Goal: Task Accomplishment & Management: Manage account settings

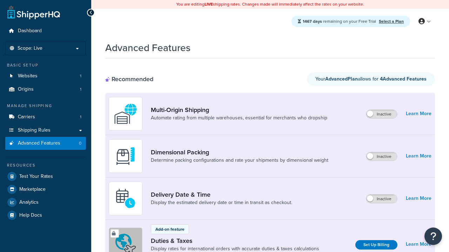
scroll to position [233, 0]
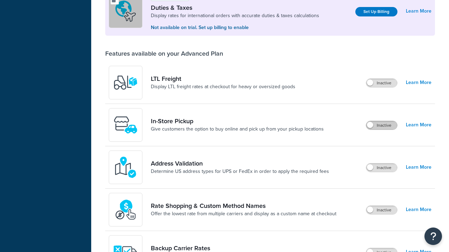
click at [382, 126] on label "Inactive" at bounding box center [381, 125] width 31 height 8
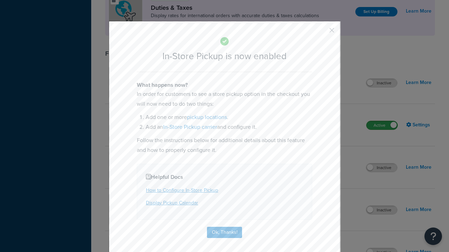
scroll to position [0, 0]
click at [321, 33] on button "button" at bounding box center [321, 33] width 2 height 2
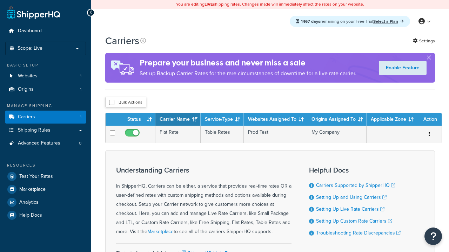
click at [111, 103] on input "checkbox" at bounding box center [111, 102] width 5 height 5
checkbox input "true"
click at [0, 0] on button "Delete" at bounding box center [0, 0] width 0 height 0
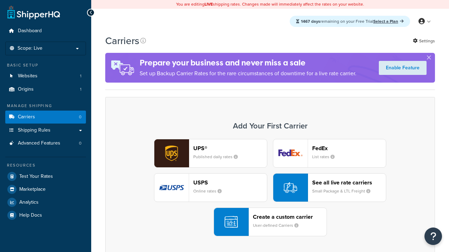
click at [270, 188] on div "UPS® Published daily rates FedEx List rates USPS Online rates See all live rate…" at bounding box center [270, 187] width 315 height 97
click at [270, 223] on div "Create a custom carrier User-defined Carriers" at bounding box center [290, 222] width 74 height 17
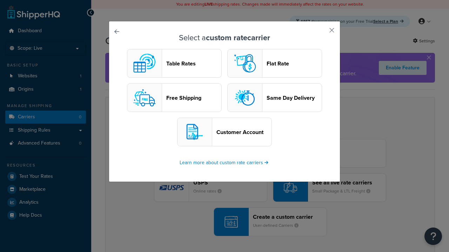
click at [174, 64] on header "Table Rates" at bounding box center [193, 63] width 55 height 7
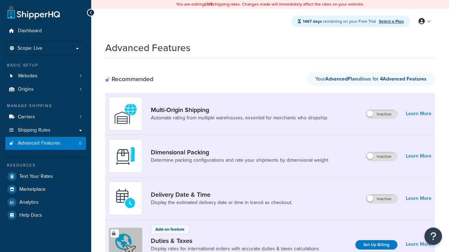
click at [382, 199] on label "Inactive" at bounding box center [381, 199] width 31 height 8
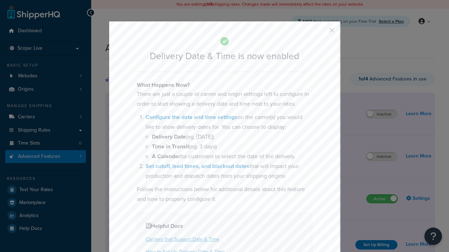
click at [321, 33] on button "button" at bounding box center [321, 33] width 2 height 2
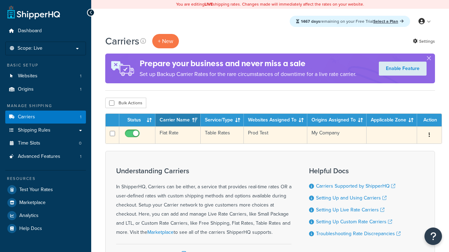
click at [177, 136] on td "Flat Rate" at bounding box center [177, 135] width 45 height 17
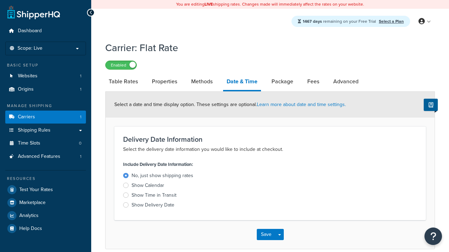
click at [148, 187] on div "Show Calendar" at bounding box center [147, 185] width 33 height 7
click at [0, 0] on input "Show Calendar" at bounding box center [0, 0] width 0 height 0
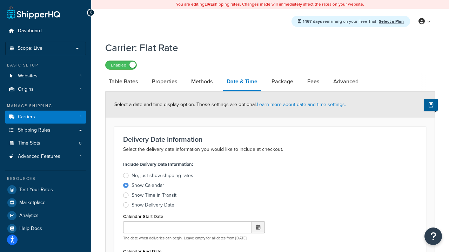
click at [148, 187] on div "Show Calendar" at bounding box center [147, 185] width 33 height 7
click at [0, 0] on input "Show Calendar" at bounding box center [0, 0] width 0 height 0
type input "07/29/2025"
type input "07/29/2026"
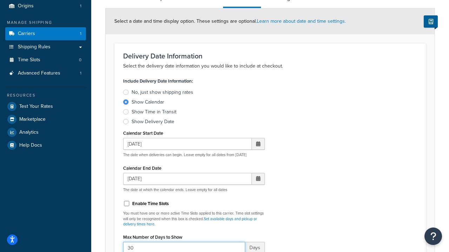
type input "30"
type input "11:00 AM"
type input "5"
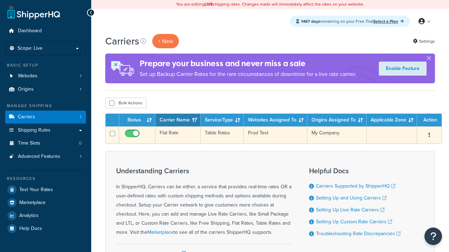
click at [177, 136] on td "Flat Rate" at bounding box center [177, 135] width 45 height 17
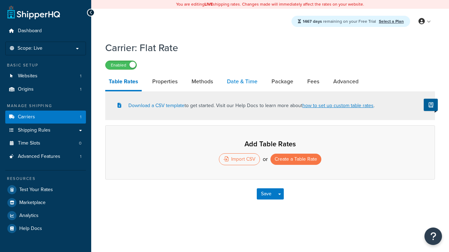
click at [242, 82] on link "Date & Time" at bounding box center [242, 81] width 38 height 17
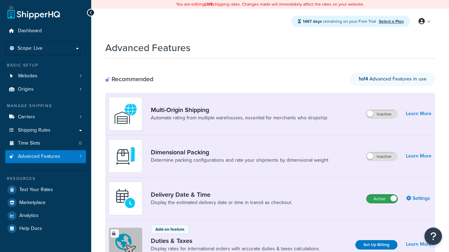
click at [382, 199] on label "Active" at bounding box center [381, 199] width 31 height 8
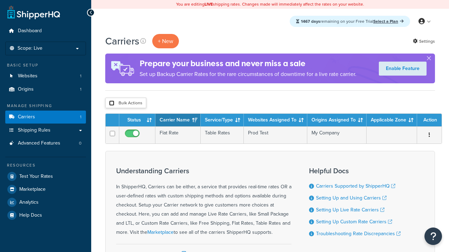
click at [111, 104] on input "checkbox" at bounding box center [111, 103] width 5 height 5
checkbox input "true"
click at [0, 0] on button "Delete" at bounding box center [0, 0] width 0 height 0
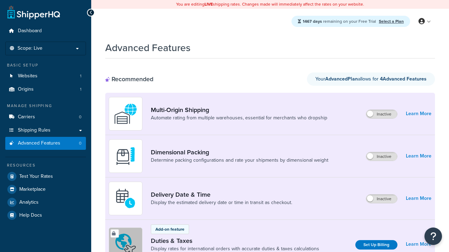
scroll to position [233, 0]
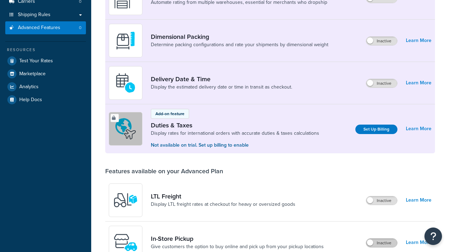
click at [382, 239] on label "Inactive" at bounding box center [381, 243] width 31 height 8
